Goal: Transaction & Acquisition: Purchase product/service

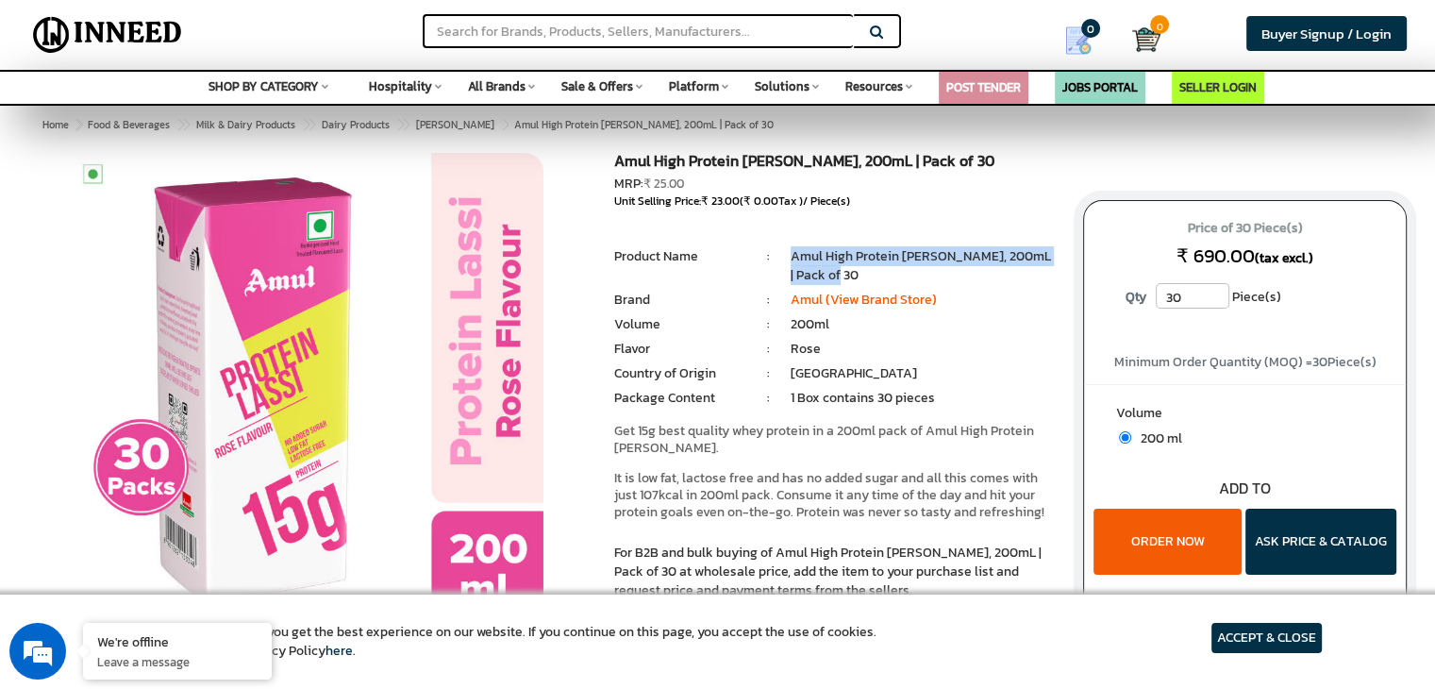
drag, startPoint x: 796, startPoint y: 256, endPoint x: 825, endPoint y: 268, distance: 30.9
click at [825, 247] on ul "Product Name : Amul High Protein [PERSON_NAME], 200mL | Pack of 30" at bounding box center [834, 247] width 441 height 0
click at [825, 268] on li "Amul High Protein [PERSON_NAME], 200mL | Pack of 30" at bounding box center [923, 266] width 264 height 38
drag, startPoint x: 1221, startPoint y: 224, endPoint x: 1329, endPoint y: 260, distance: 113.7
click at [1329, 260] on p "Price of 30 Piece(s) ₹ 690.00 (tax excl.)" at bounding box center [1245, 243] width 286 height 60
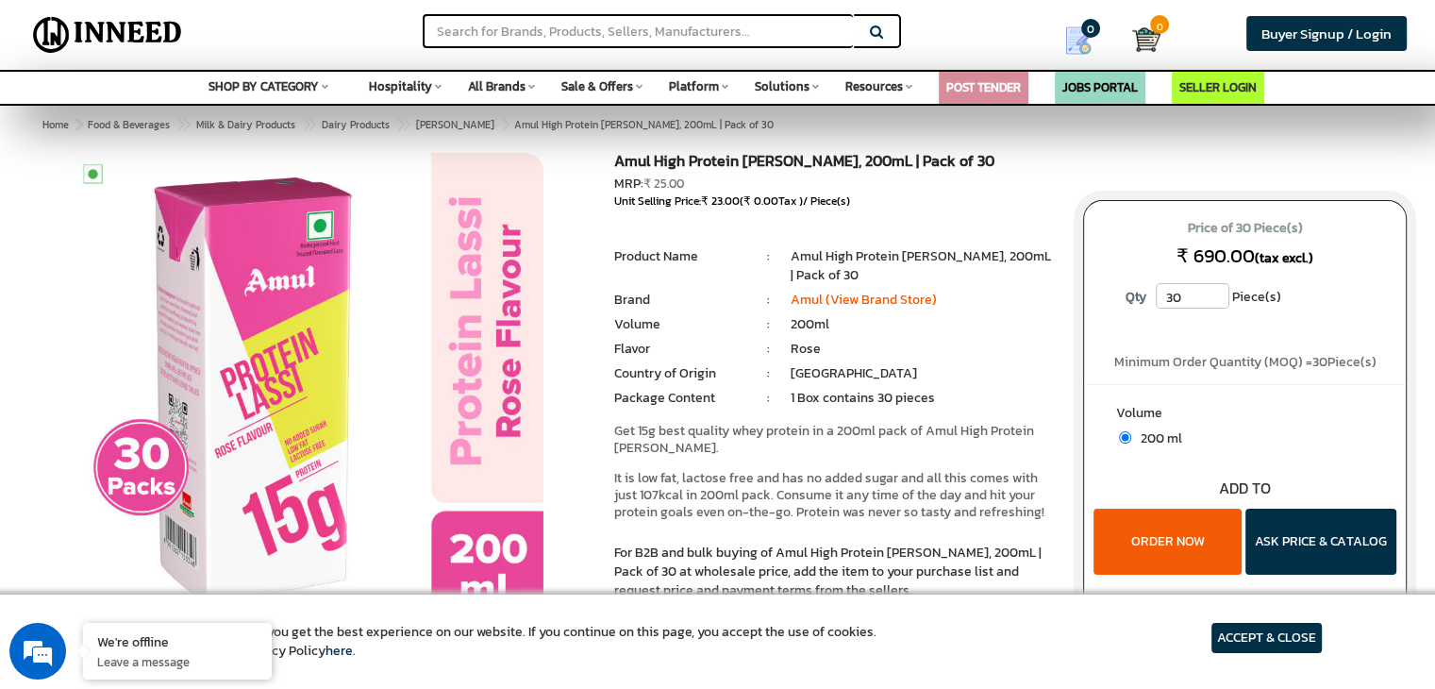
click at [1329, 260] on p "Price of 30 Piece(s) ₹ 690.00 (tax excl.)" at bounding box center [1245, 243] width 286 height 60
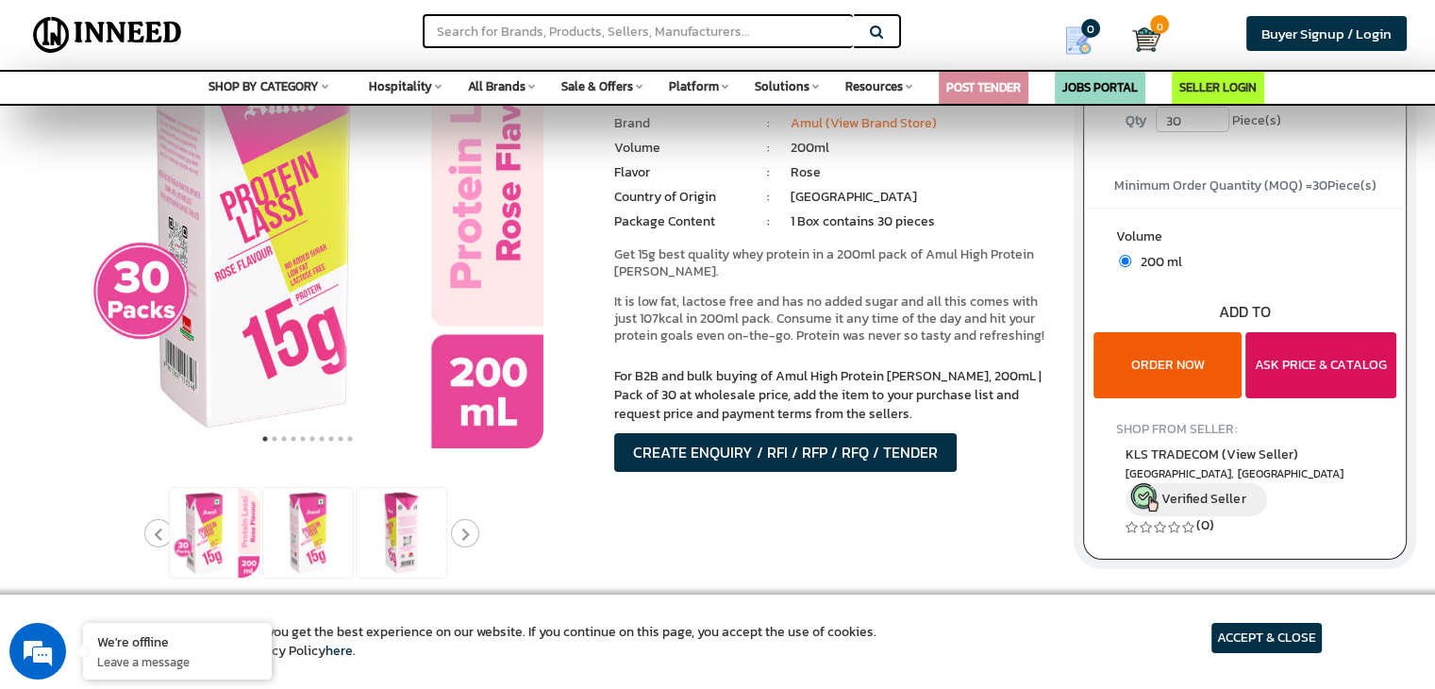
scroll to position [177, 0]
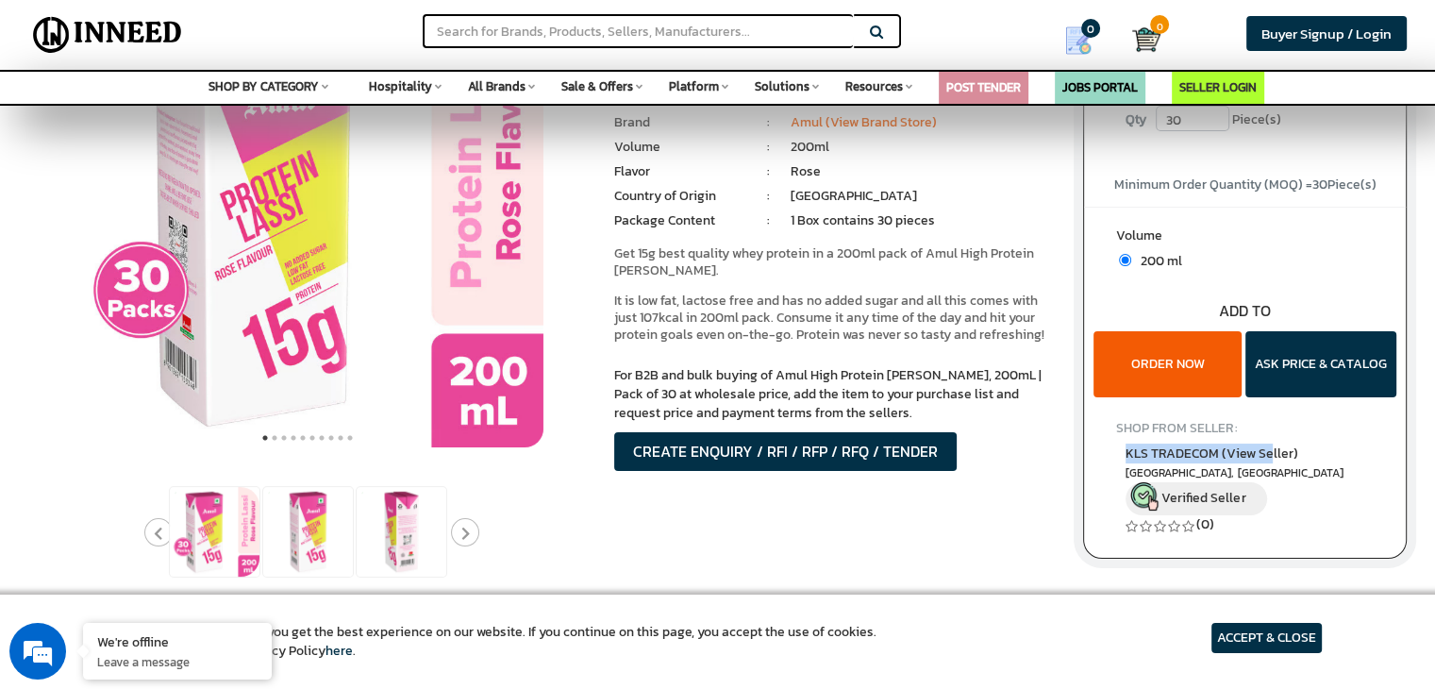
drag, startPoint x: 1111, startPoint y: 443, endPoint x: 1294, endPoint y: 502, distance: 192.5
click at [1294, 502] on div "Price of 30 Piece(s) ₹ 690.00 (tax excl.) Qty 30 Piece(s) 30" at bounding box center [1245, 291] width 324 height 536
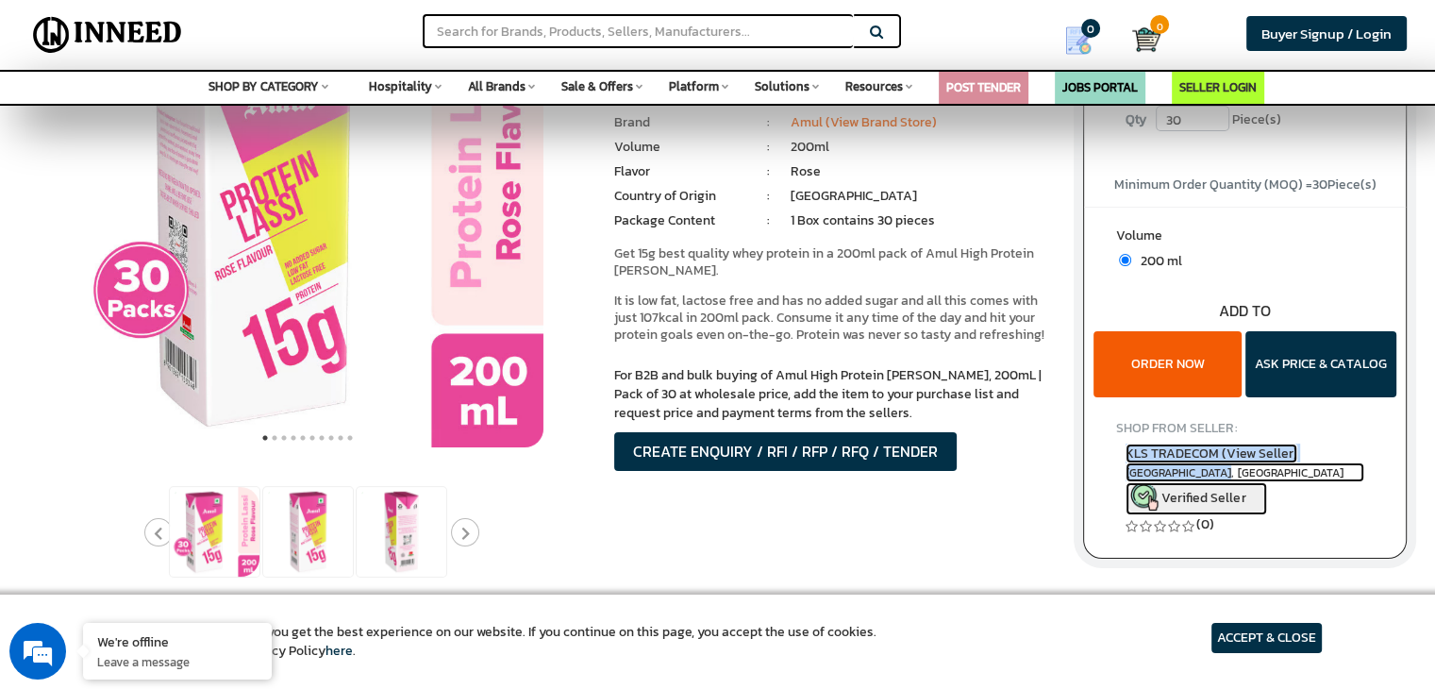
click at [1294, 502] on link "KLS TRADECOM (View Seller) [GEOGRAPHIC_DATA], [GEOGRAPHIC_DATA] Verified Seller" at bounding box center [1245, 480] width 239 height 72
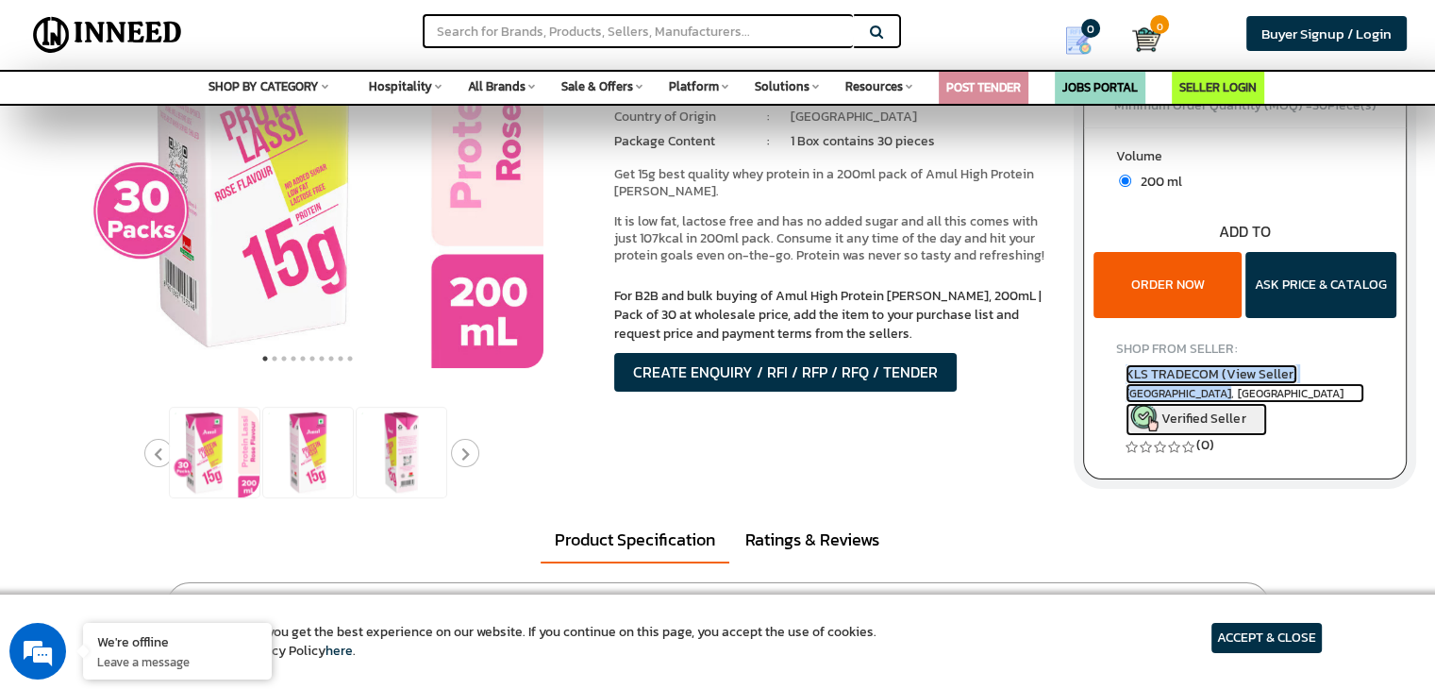
scroll to position [257, 0]
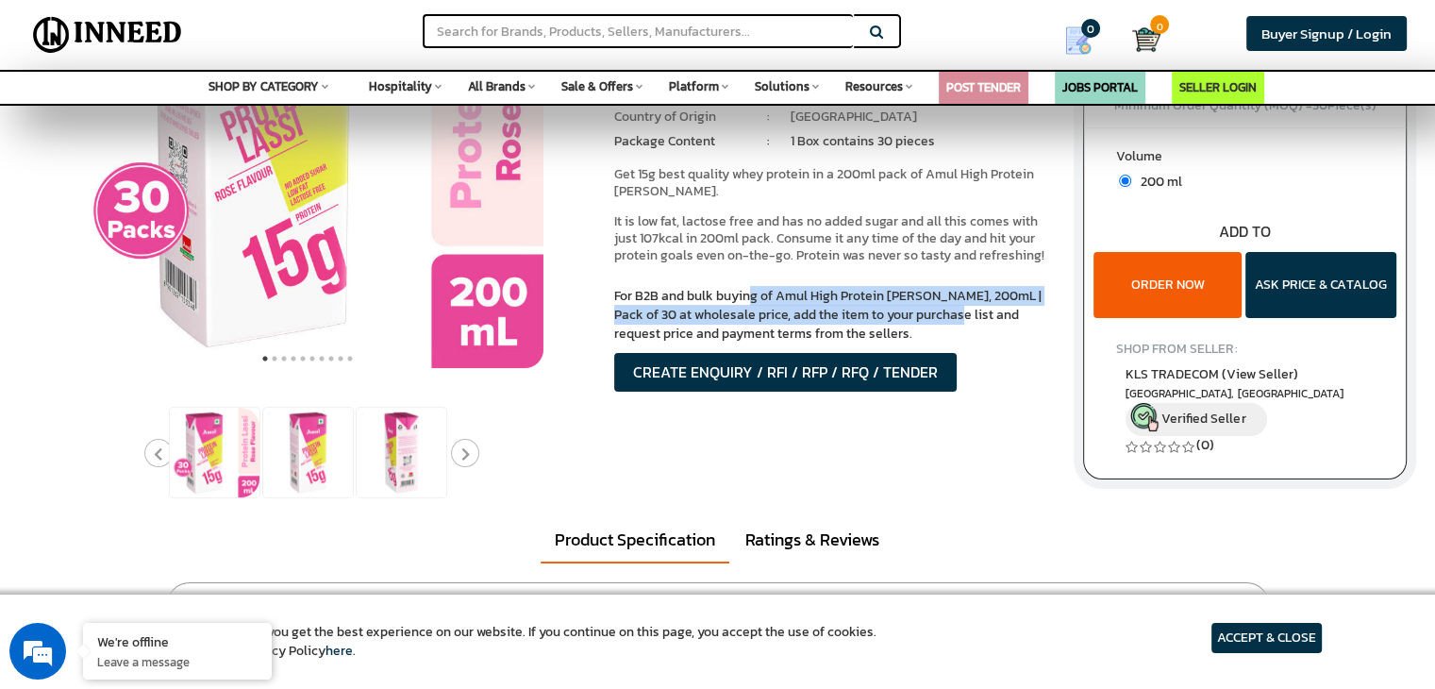
drag, startPoint x: 620, startPoint y: 288, endPoint x: 806, endPoint y: 310, distance: 187.2
click at [806, 310] on p "For B2B and bulk buying of Amul High Protein [PERSON_NAME], 200mL | Pack of 30 …" at bounding box center [834, 315] width 441 height 57
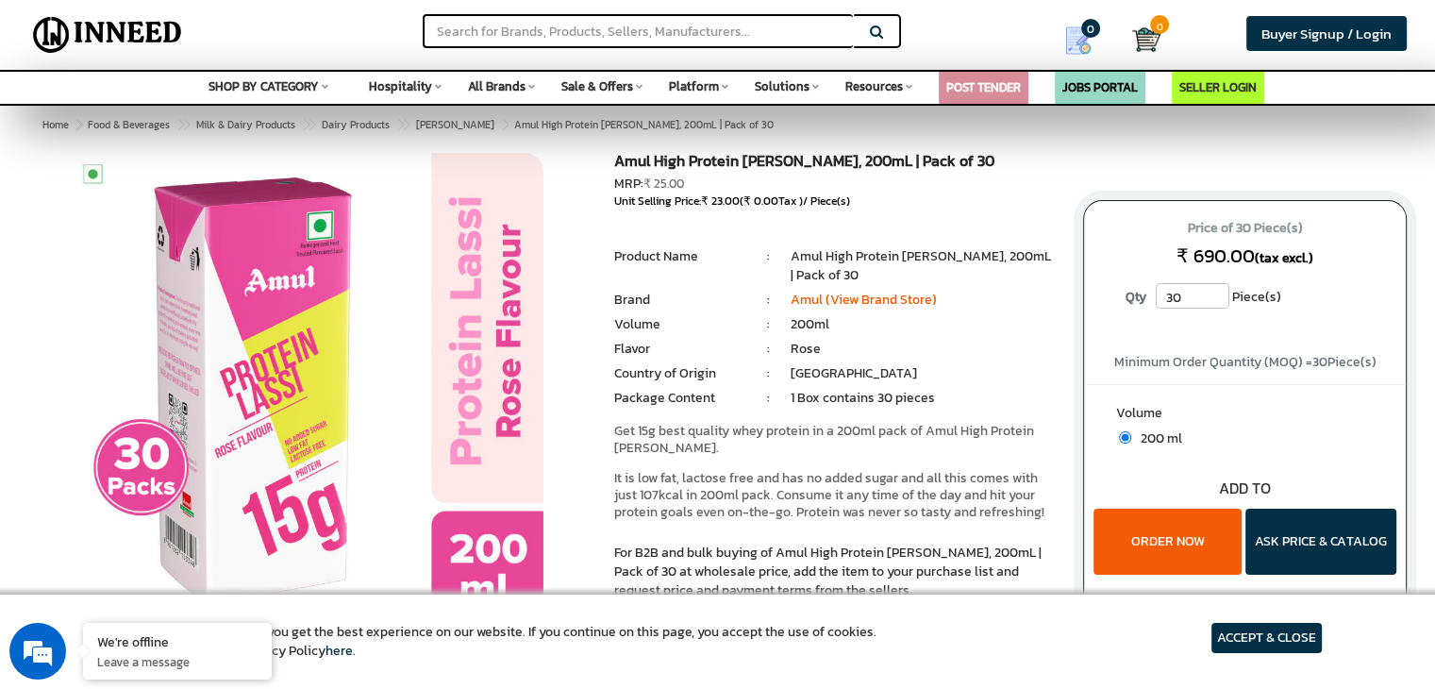
scroll to position [6, 0]
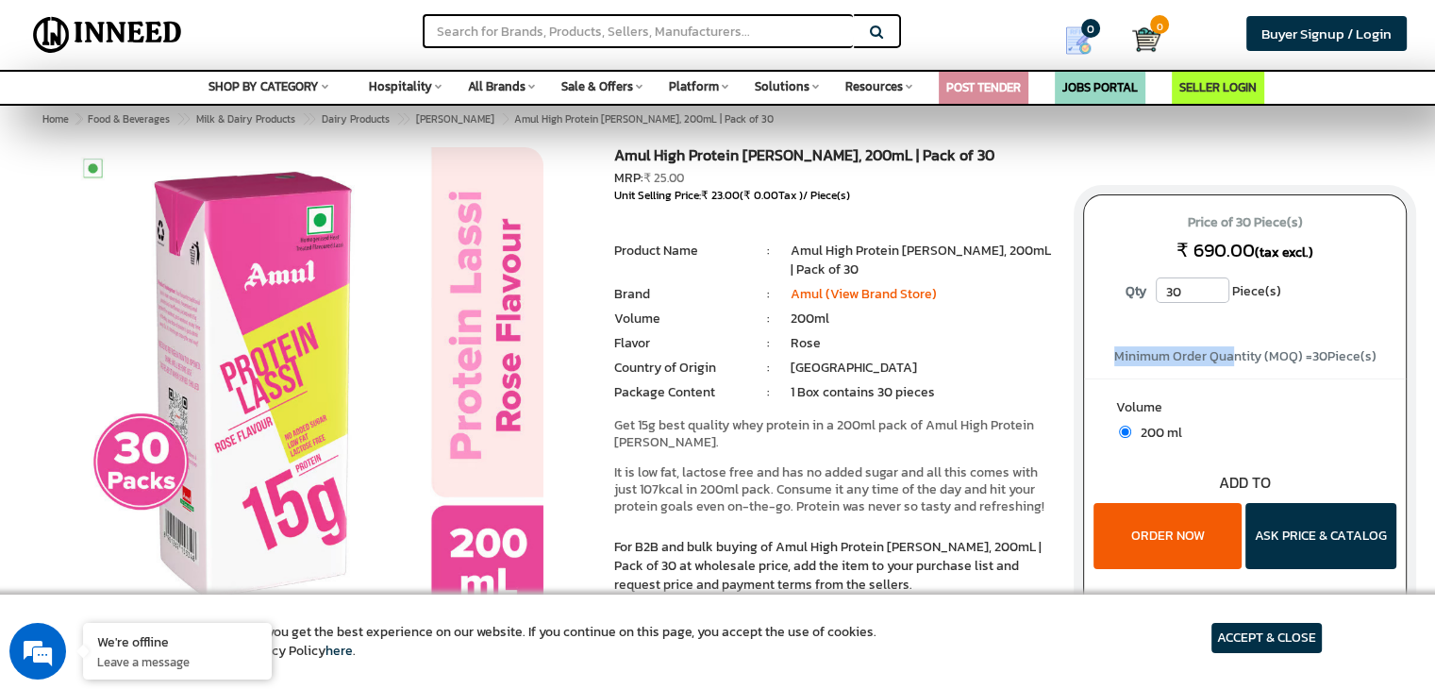
drag, startPoint x: 1106, startPoint y: 351, endPoint x: 1283, endPoint y: 367, distance: 177.2
click at [1283, 367] on div "Price of 30 Piece(s) ₹ 690.00 (tax excl.) Qty 30 Piece(s) 30" at bounding box center [1245, 462] width 324 height 536
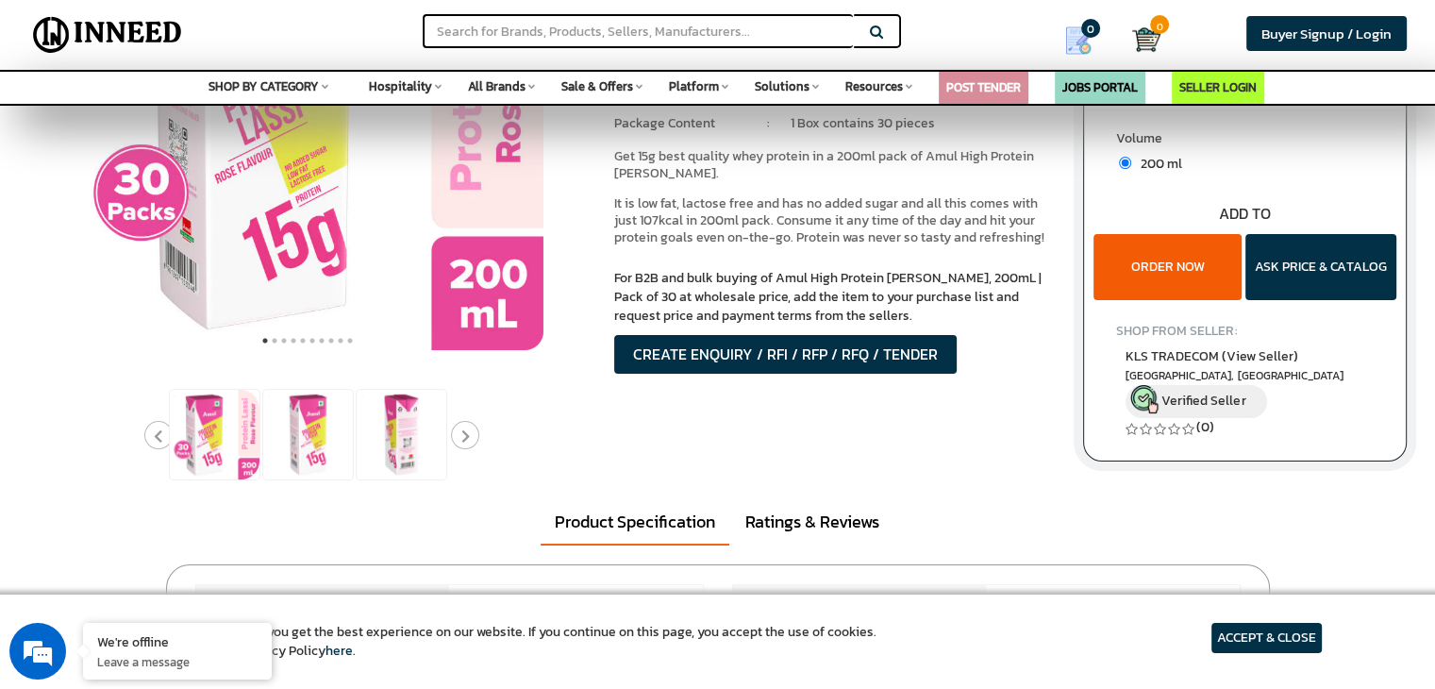
scroll to position [169, 0]
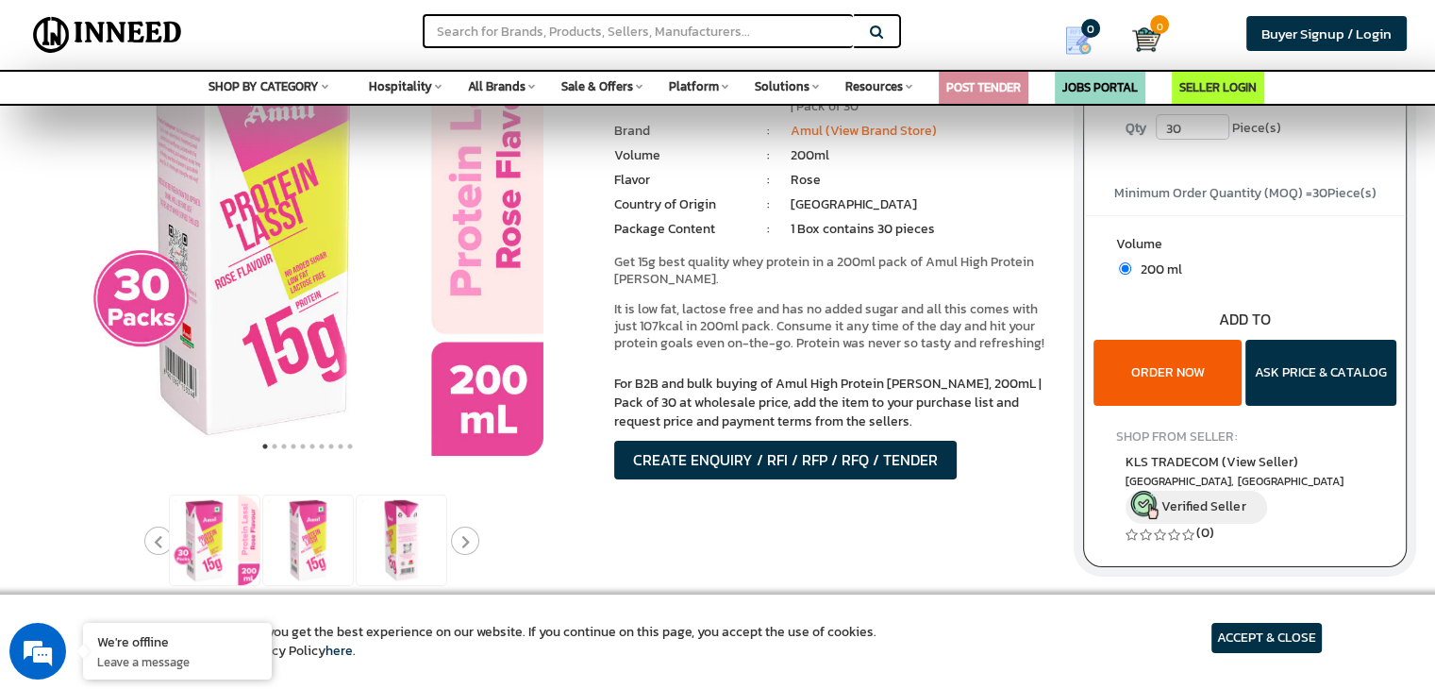
click at [1137, 361] on button "ORDER NOW" at bounding box center [1168, 373] width 148 height 66
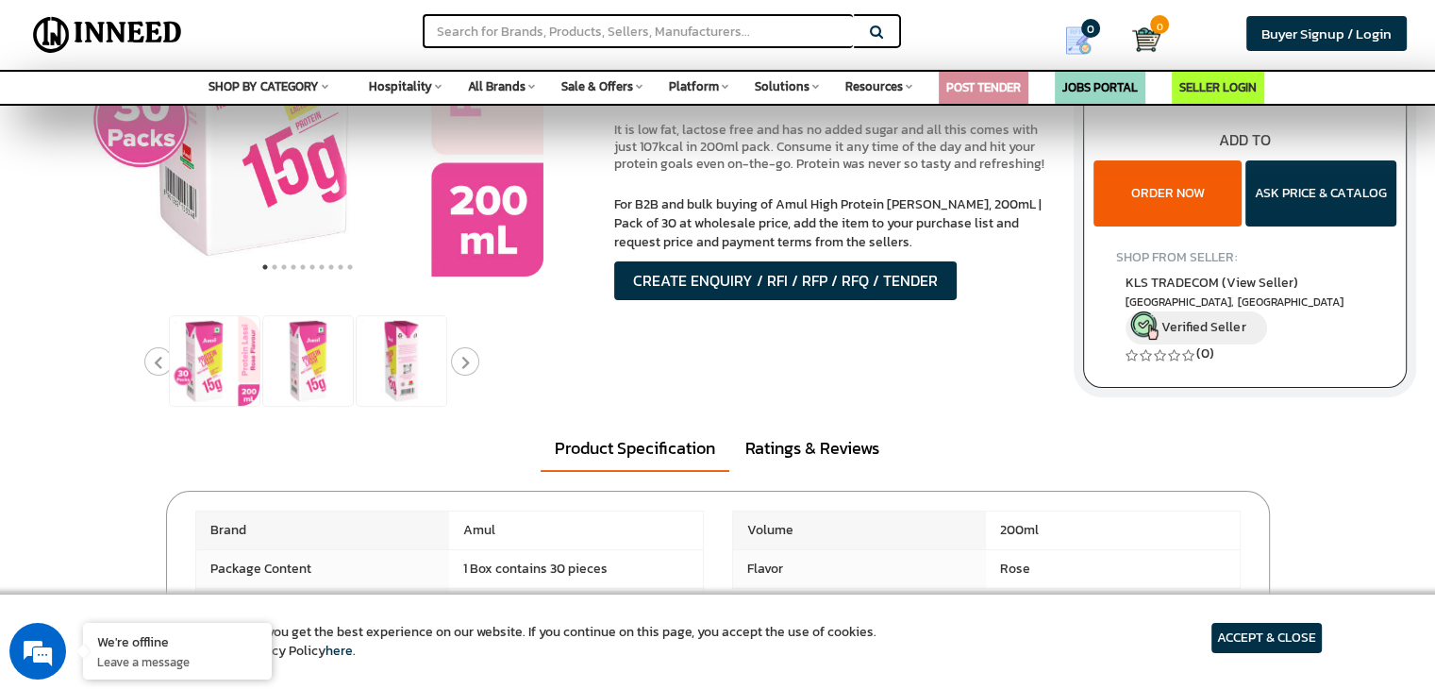
scroll to position [0, 0]
